Goal: Task Accomplishment & Management: Manage account settings

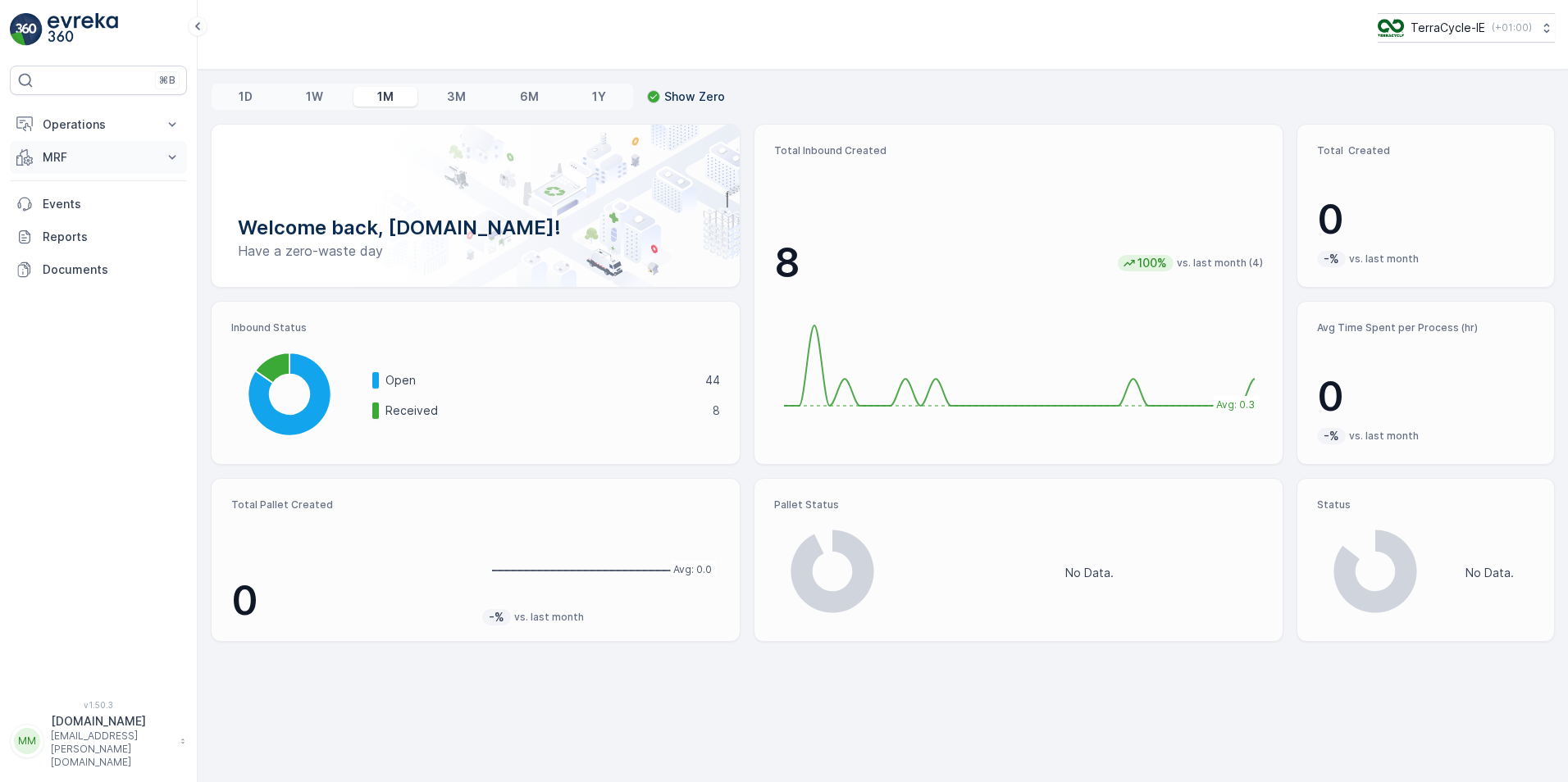
click at [167, 155] on icon at bounding box center [172, 157] width 16 height 16
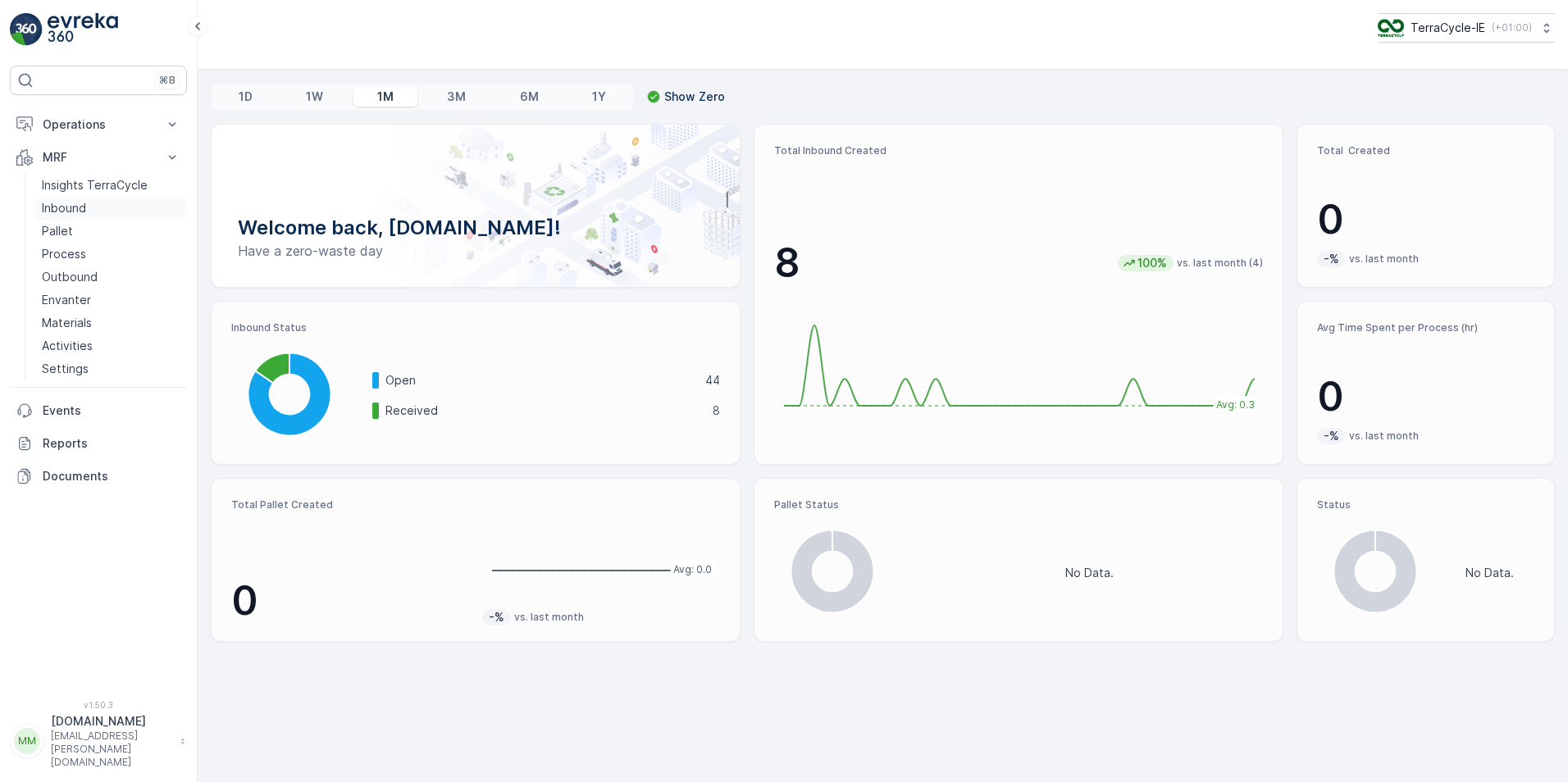
click at [95, 211] on link "Inbound" at bounding box center [111, 208] width 152 height 23
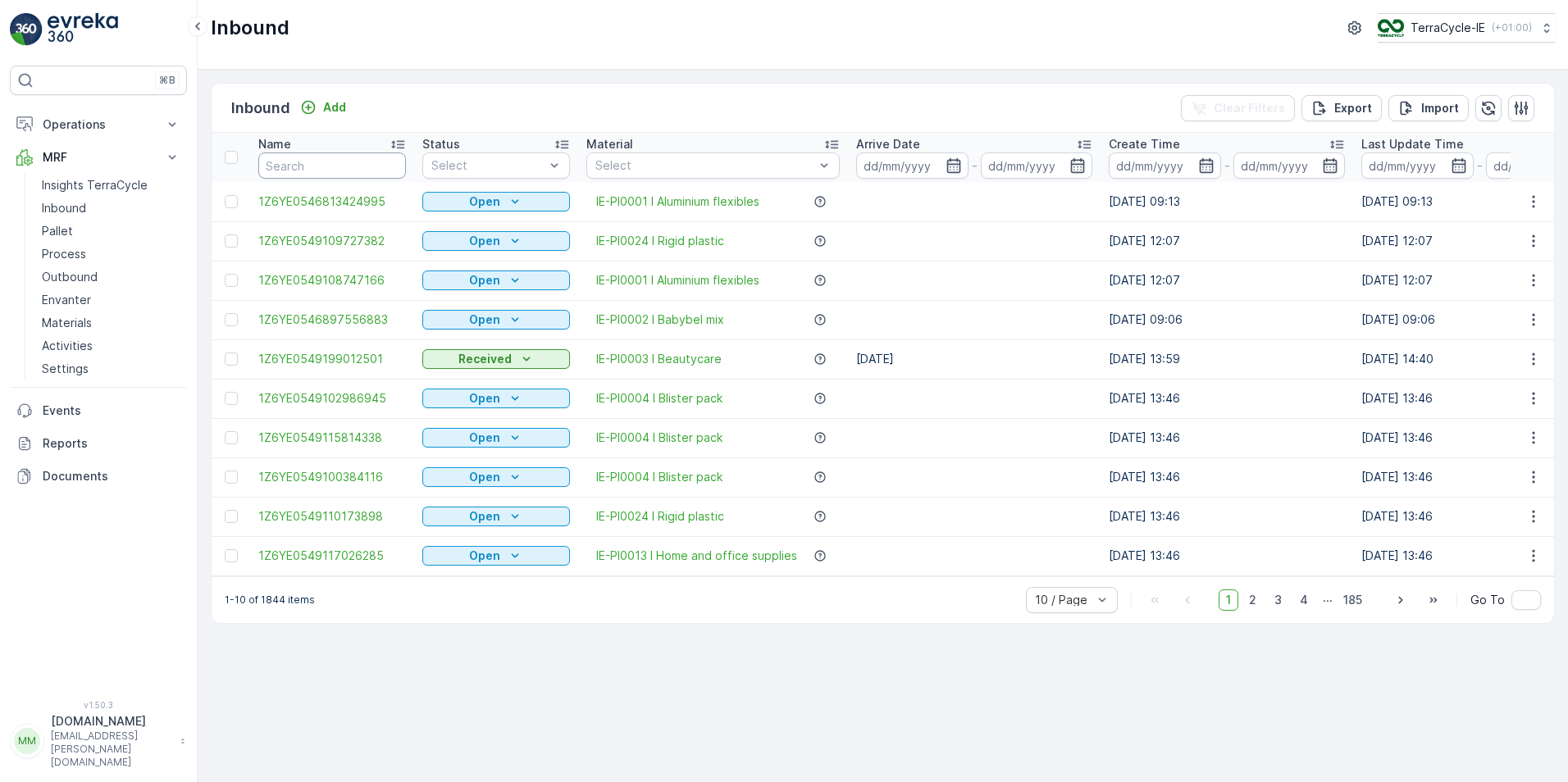
click at [334, 164] on input "text" at bounding box center [331, 165] width 147 height 26
type input "1097"
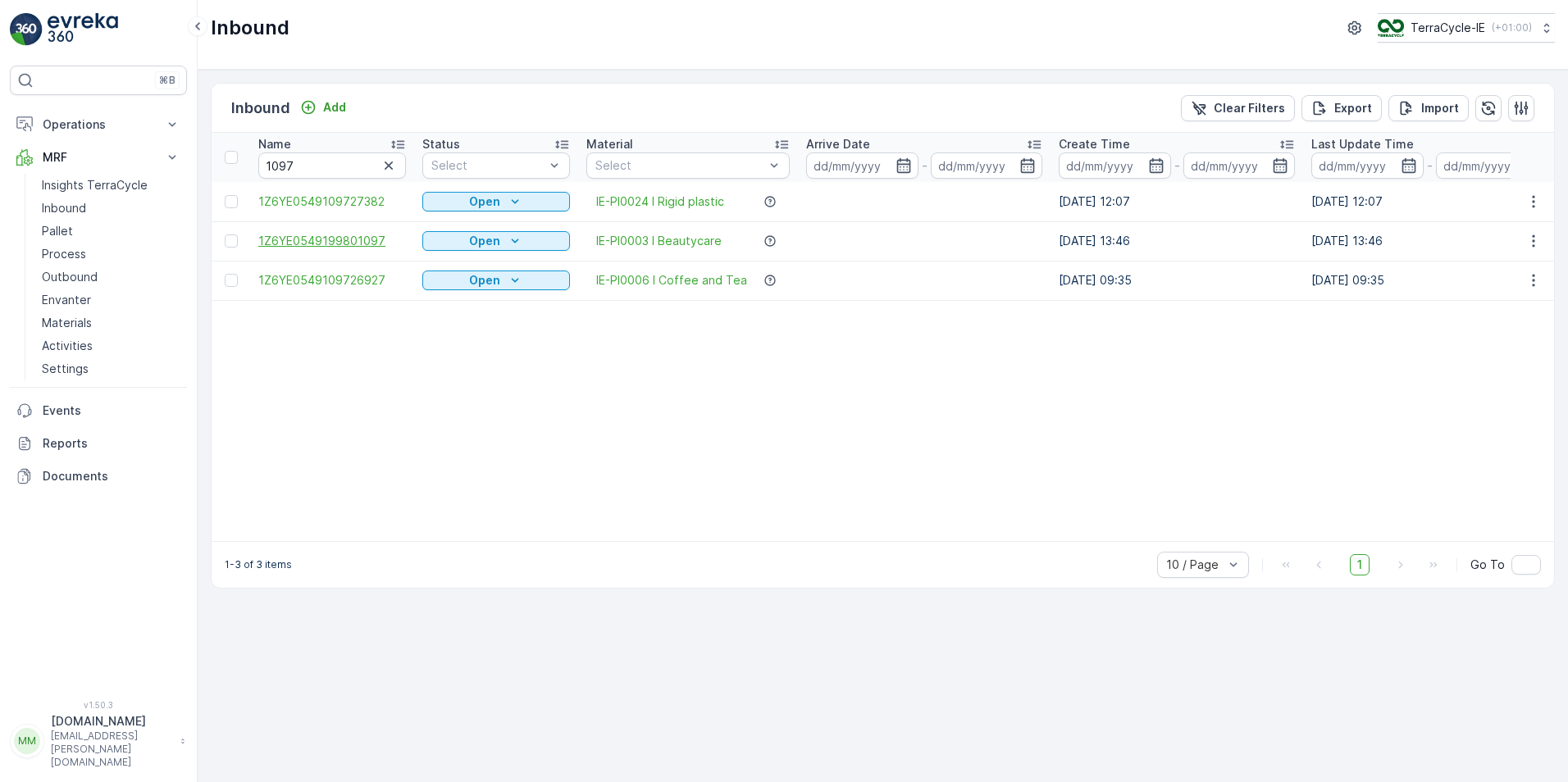
click at [368, 237] on span "1Z6YE0549199801097" at bounding box center [331, 241] width 147 height 16
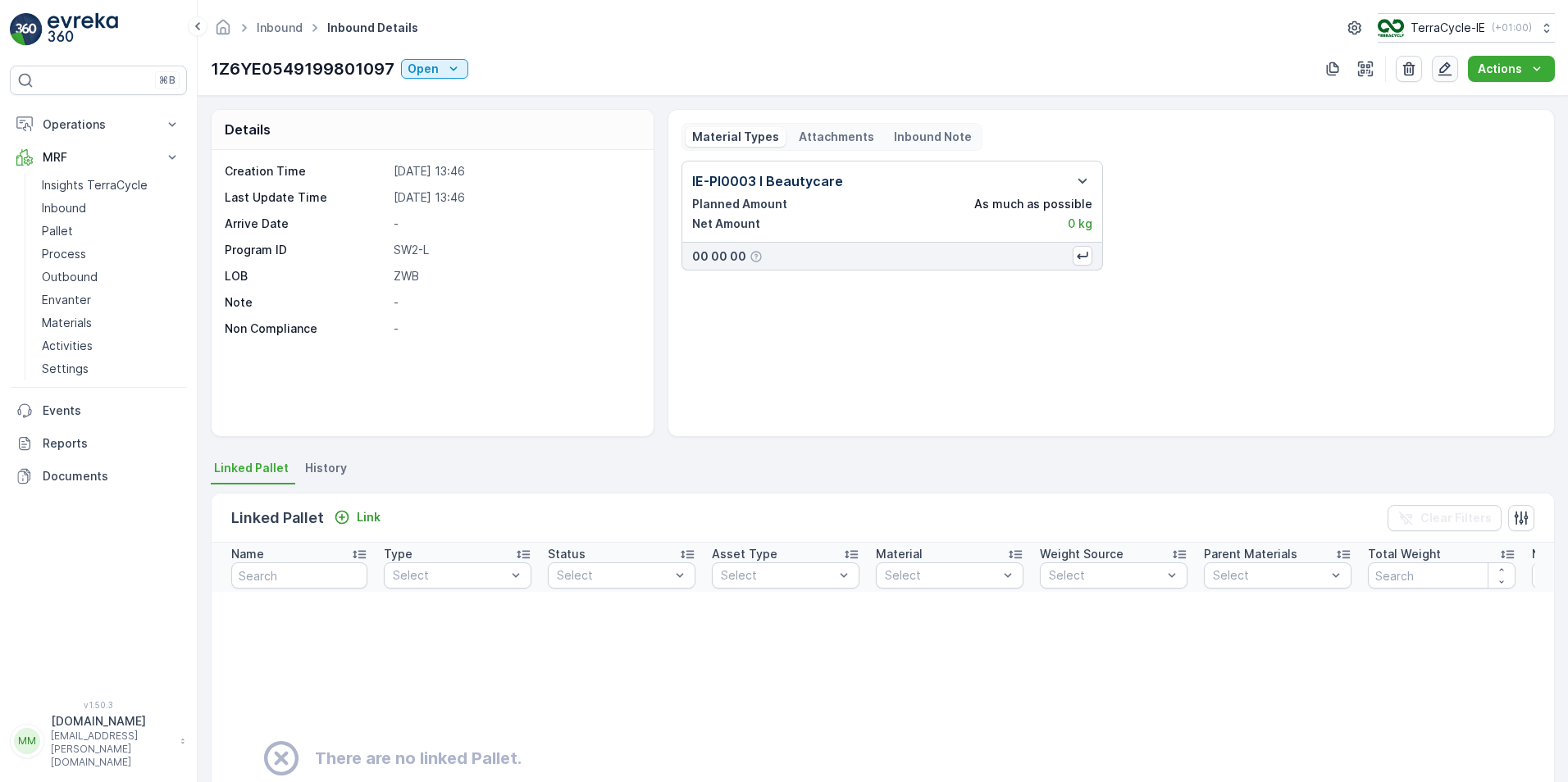
click at [1446, 69] on icon "button" at bounding box center [1445, 68] width 16 height 16
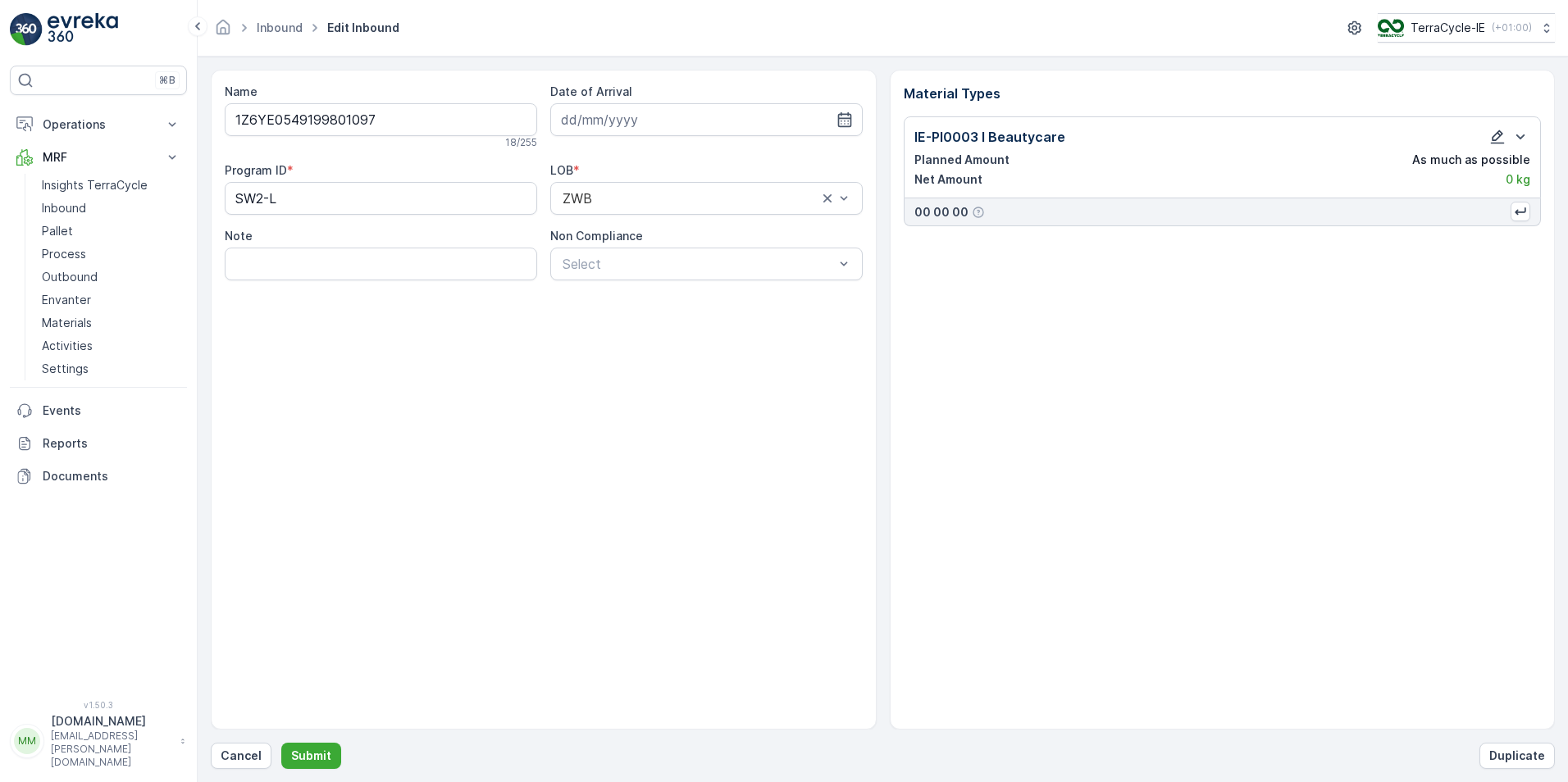
click at [1495, 146] on button "button" at bounding box center [1496, 136] width 20 height 20
click at [1499, 135] on icon "button" at bounding box center [1497, 137] width 14 height 14
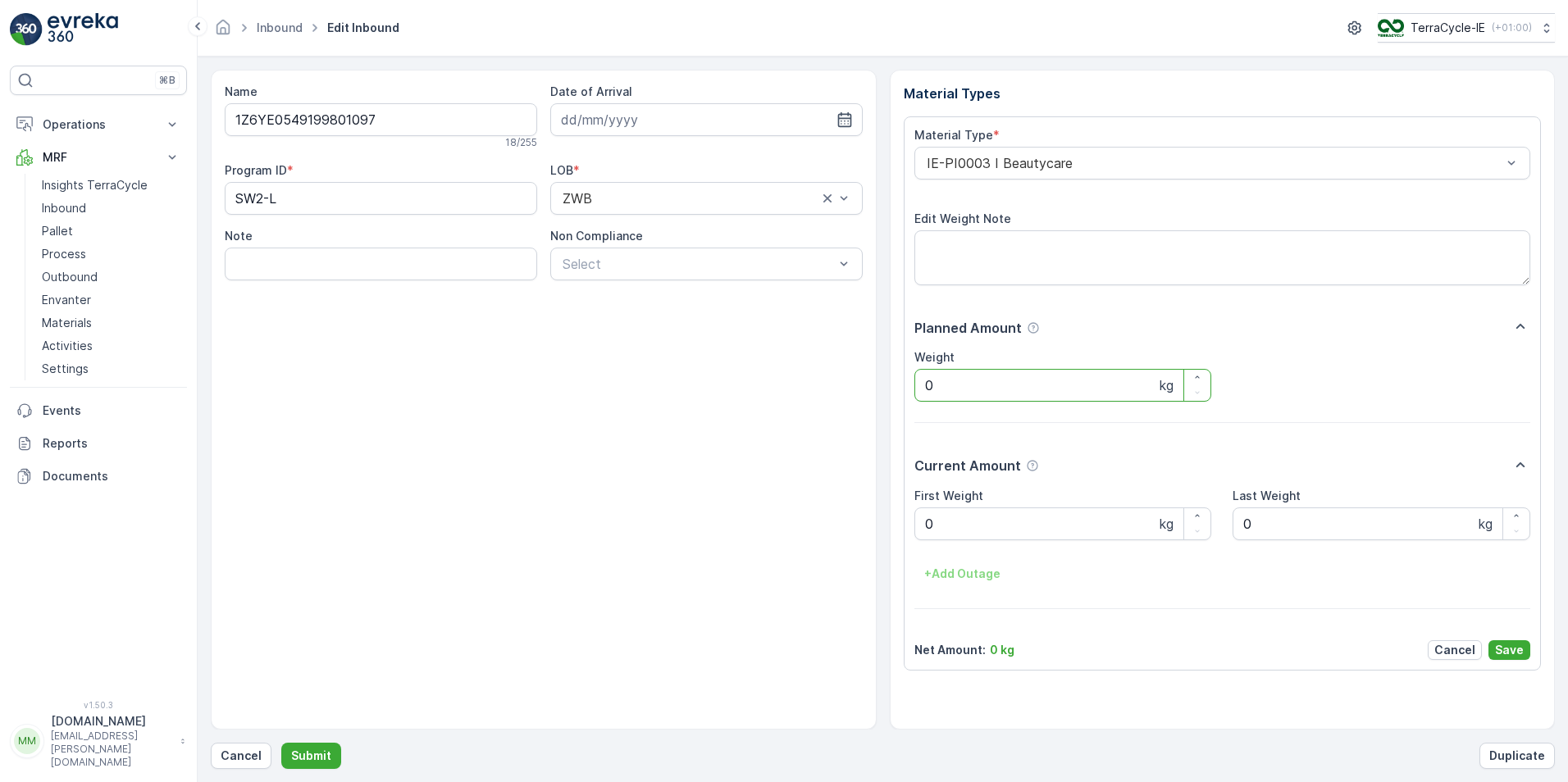
drag, startPoint x: 937, startPoint y: 385, endPoint x: 925, endPoint y: 353, distance: 34.2
click at [910, 382] on div "Material Type * IE-PI0003 I Beautycare Edit Weight Note Planned Amount Weight 0…" at bounding box center [1222, 393] width 638 height 554
type input "22.8"
drag, startPoint x: 943, startPoint y: 531, endPoint x: 929, endPoint y: 505, distance: 29.5
click at [907, 529] on div "Material Type * IE-PI0003 I Beautycare Edit Weight Note Planned Amount Weight 2…" at bounding box center [1222, 393] width 638 height 554
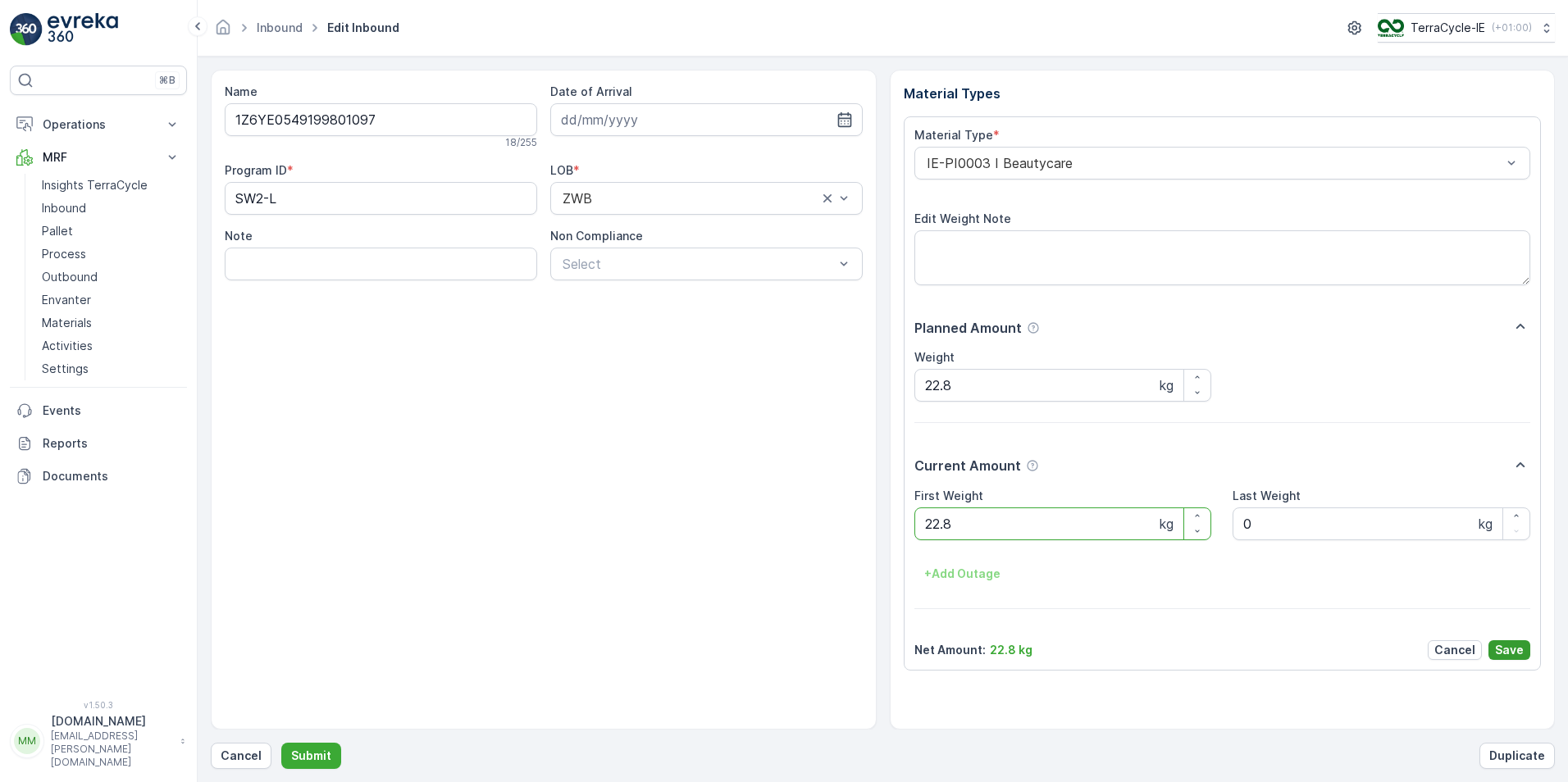
type Weight "22.8"
drag, startPoint x: 1527, startPoint y: 648, endPoint x: 1519, endPoint y: 645, distance: 8.5
click at [1520, 645] on button "Save" at bounding box center [1508, 649] width 42 height 20
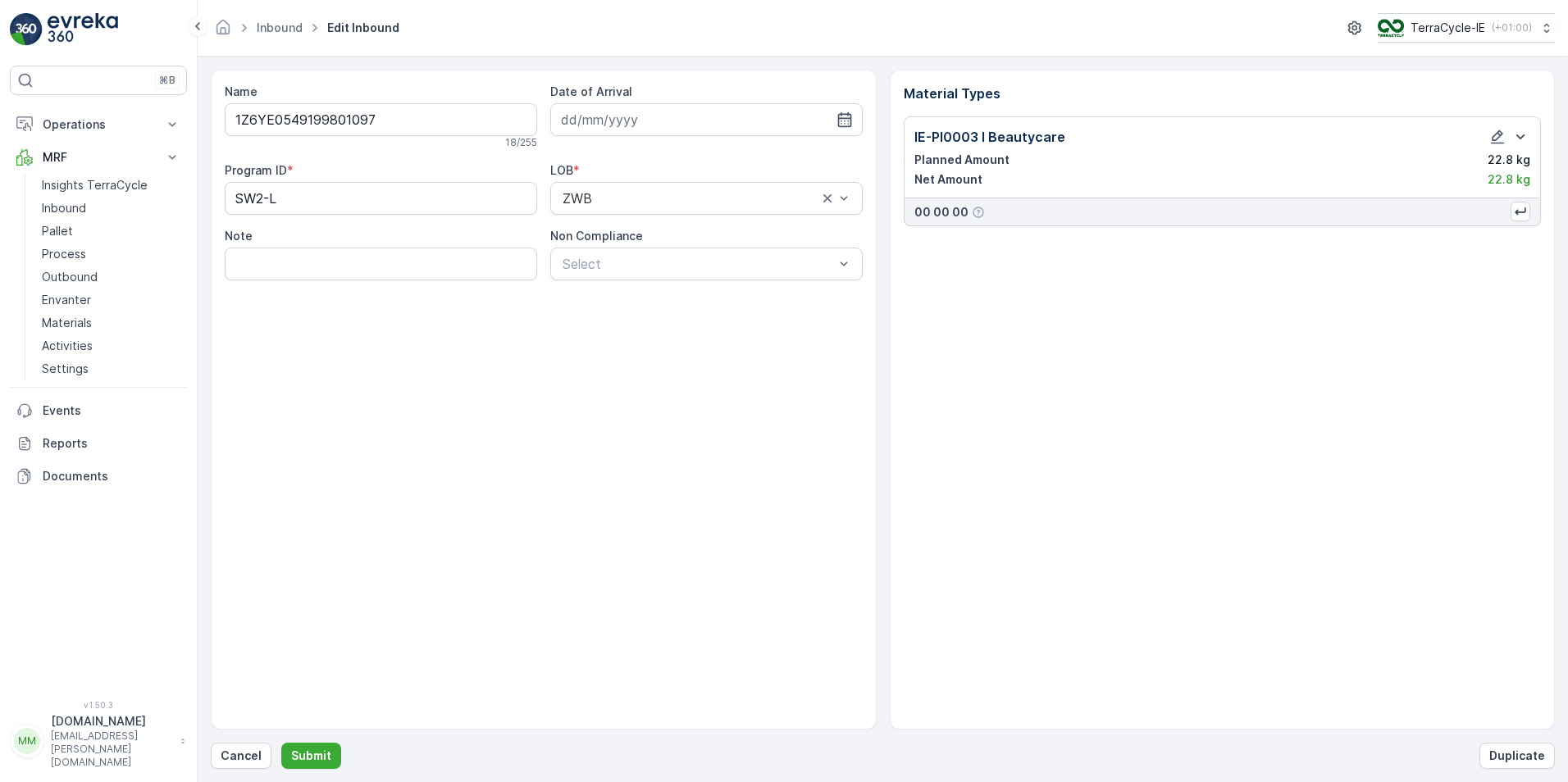
click at [1518, 645] on div "Material Types IE-PI0003 I Beautycare Planned Amount 22.8 kg Net Amount 22.8 kg…" at bounding box center [1222, 399] width 666 height 659
click at [303, 756] on p "Submit" at bounding box center [311, 755] width 40 height 16
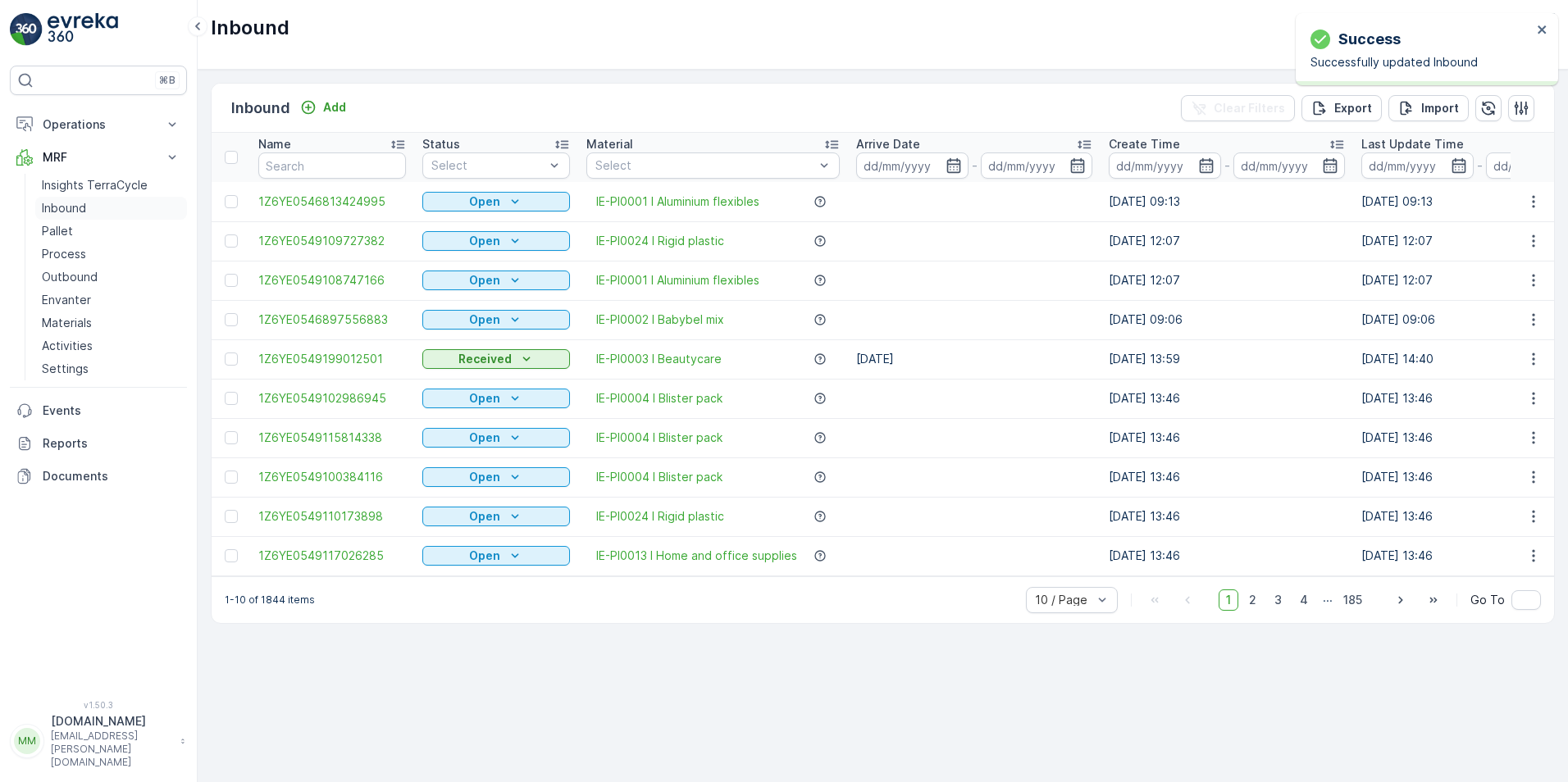
click at [101, 208] on link "Inbound" at bounding box center [111, 208] width 152 height 23
click at [299, 165] on input "text" at bounding box center [331, 165] width 147 height 26
type input "1097"
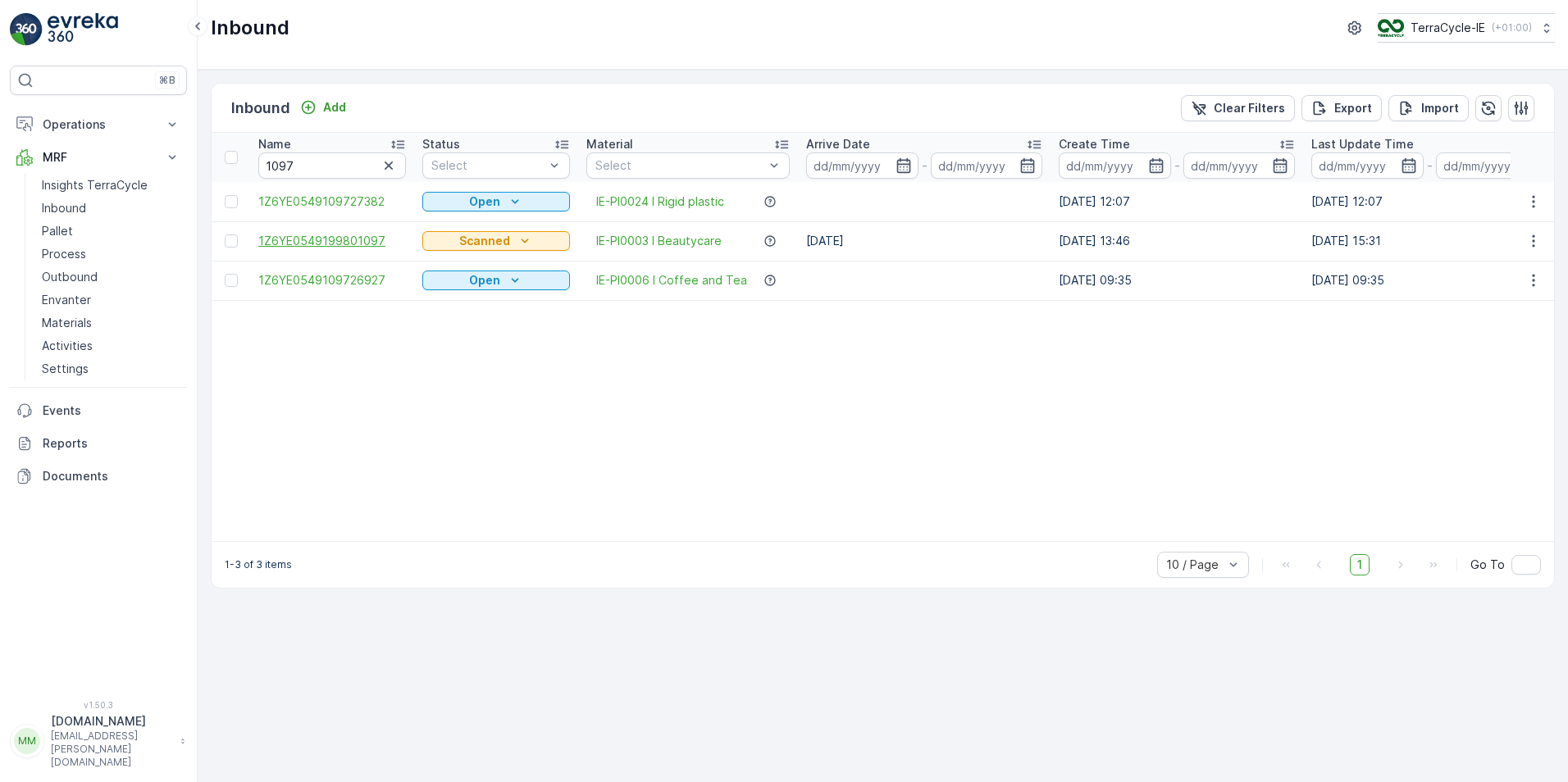
click at [358, 239] on span "1Z6YE0549199801097" at bounding box center [331, 241] width 147 height 16
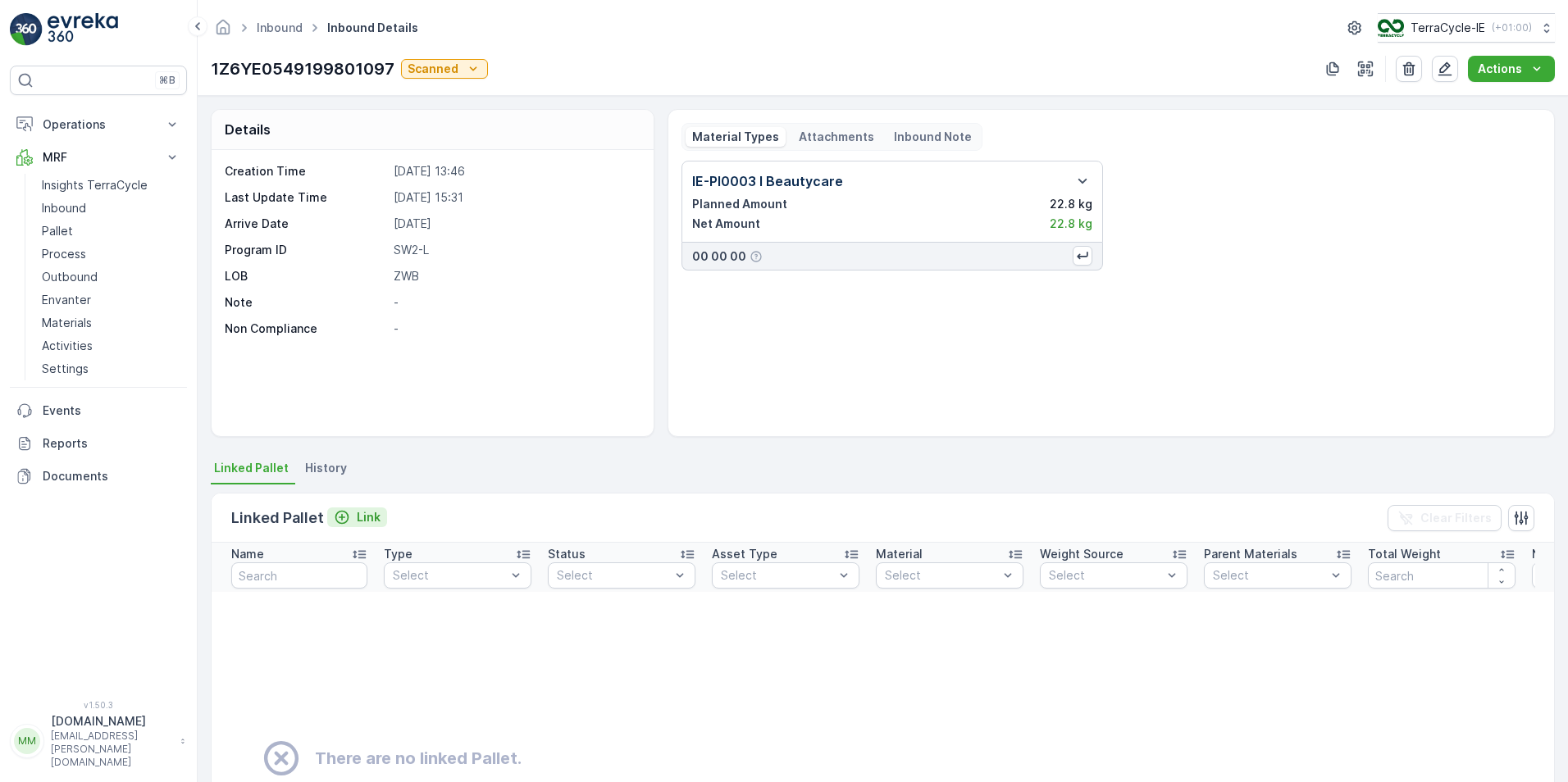
click at [358, 519] on p "Link" at bounding box center [369, 517] width 24 height 16
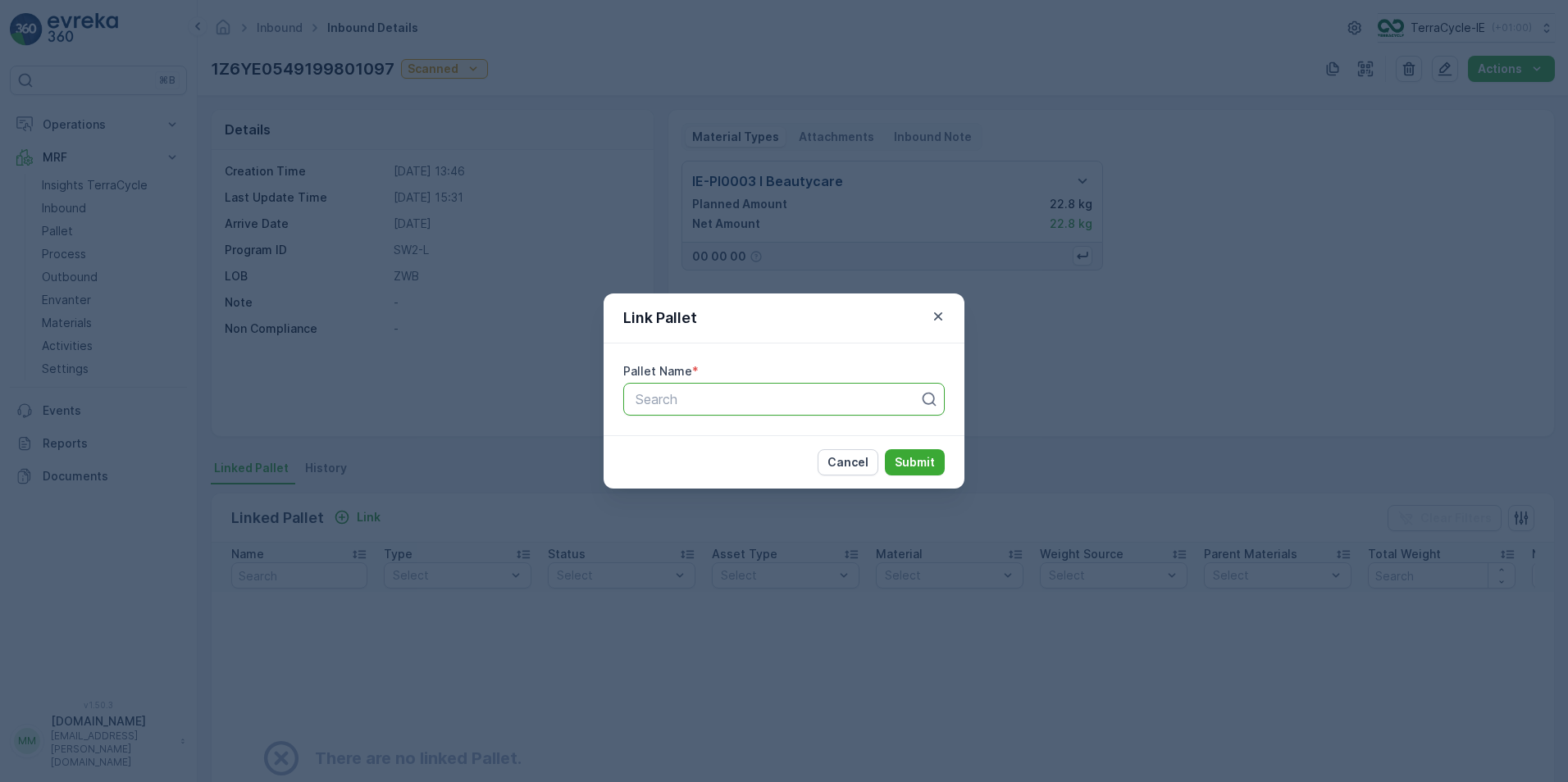
click at [707, 401] on div at bounding box center [777, 398] width 287 height 14
type input "pallet"
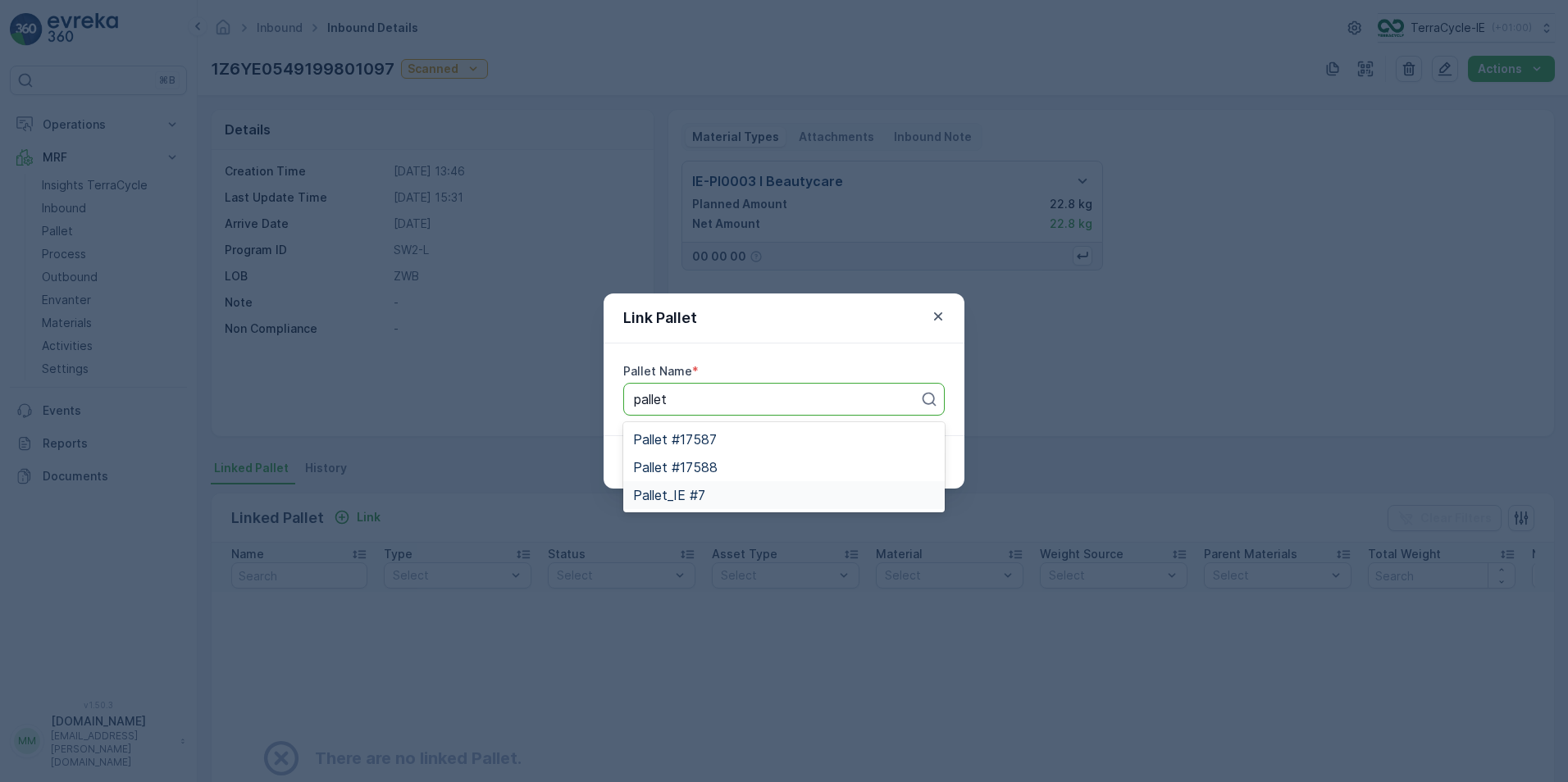
click at [701, 491] on span "Pallet_IE #7" at bounding box center [669, 494] width 72 height 14
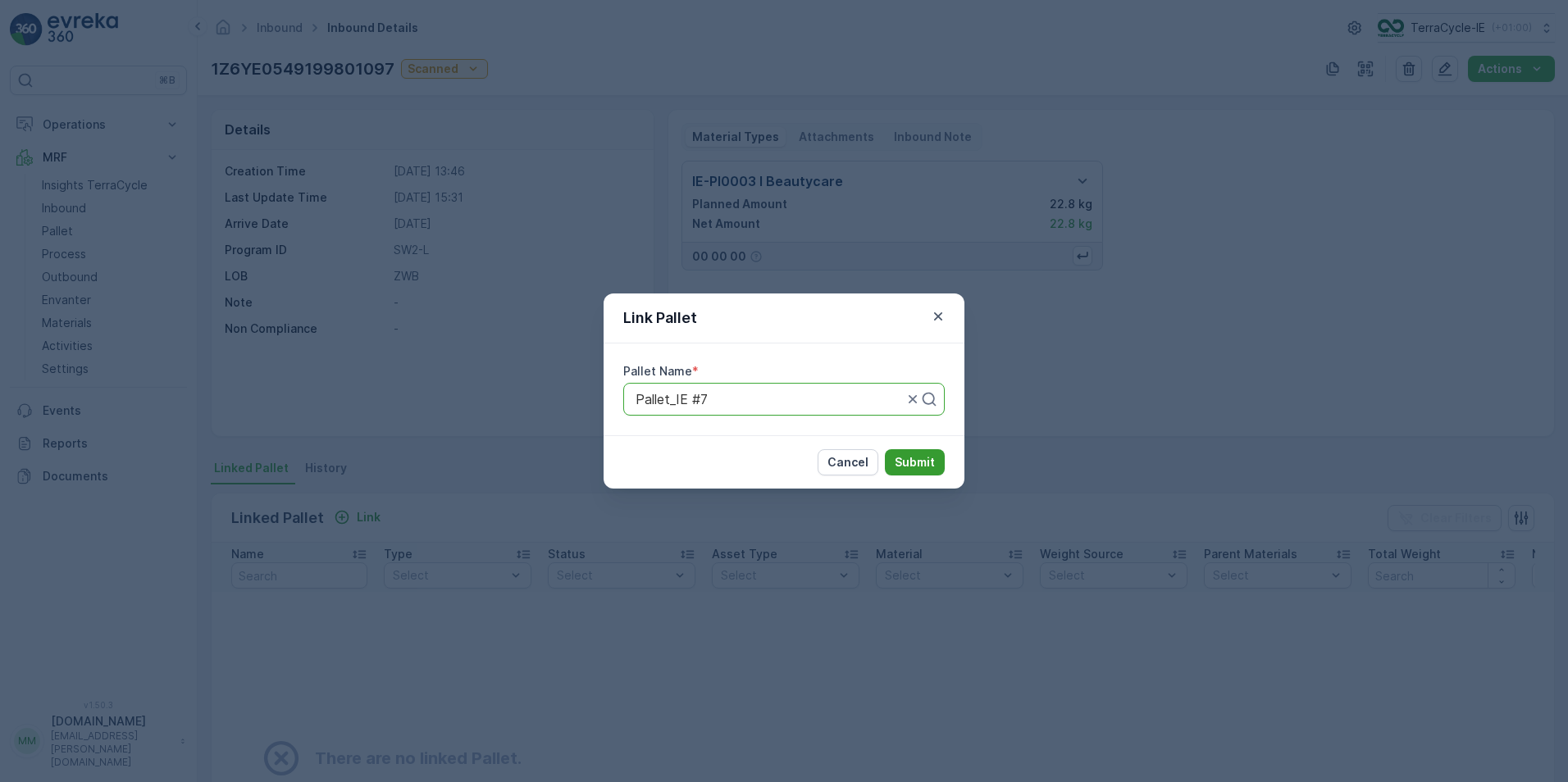
click at [926, 460] on p "Submit" at bounding box center [914, 462] width 40 height 16
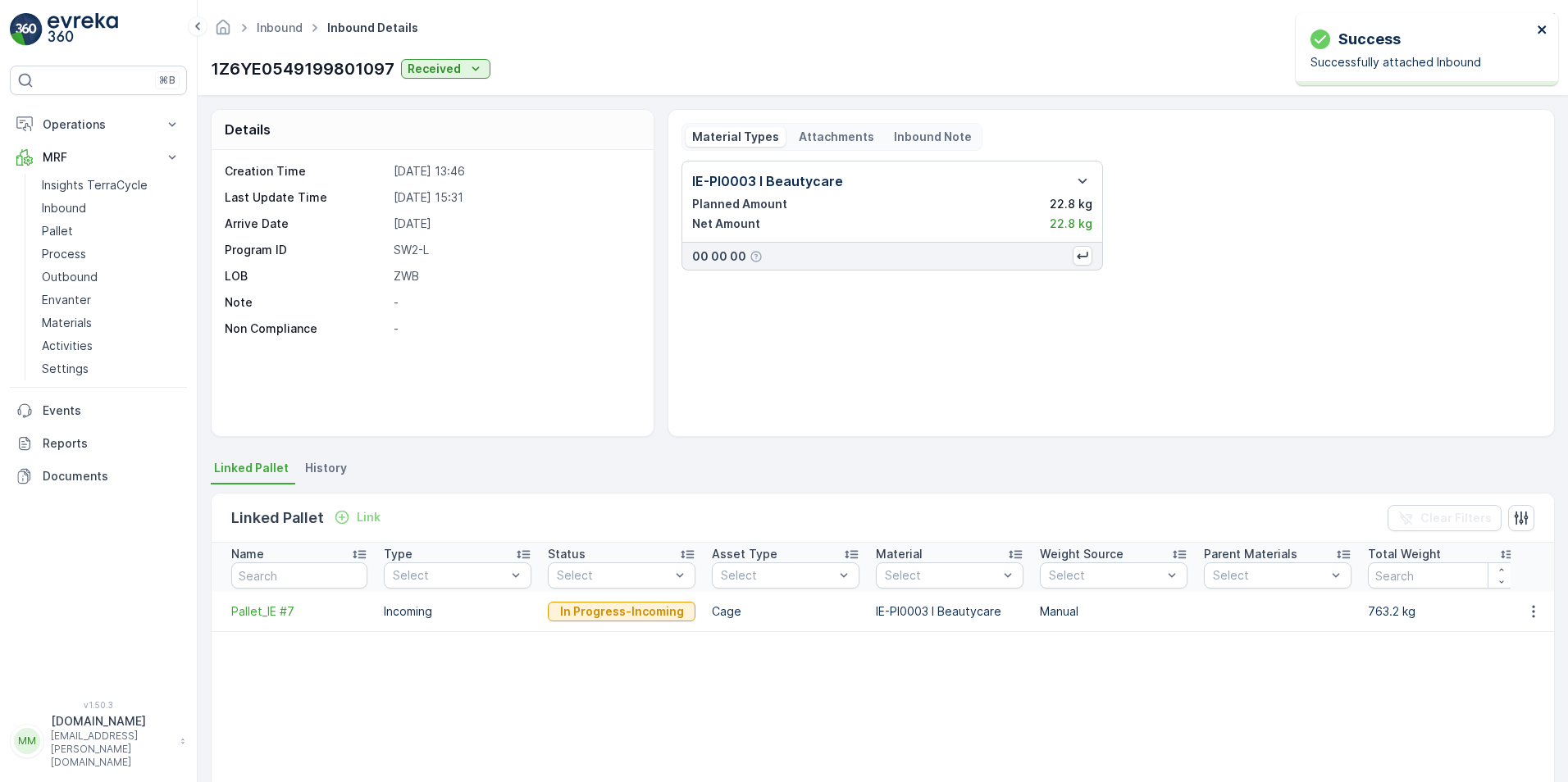
click at [1538, 30] on icon "close" at bounding box center [1542, 29] width 11 height 13
